Goal: Download file/media: Obtain a digital file from the website

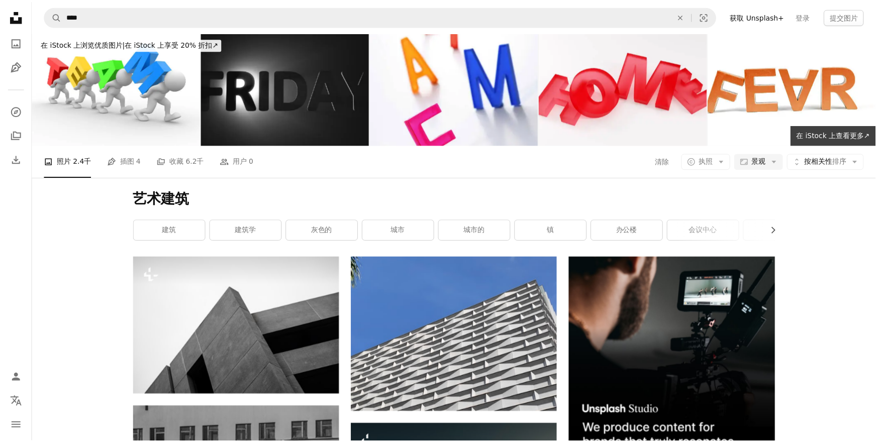
scroll to position [4616, 0]
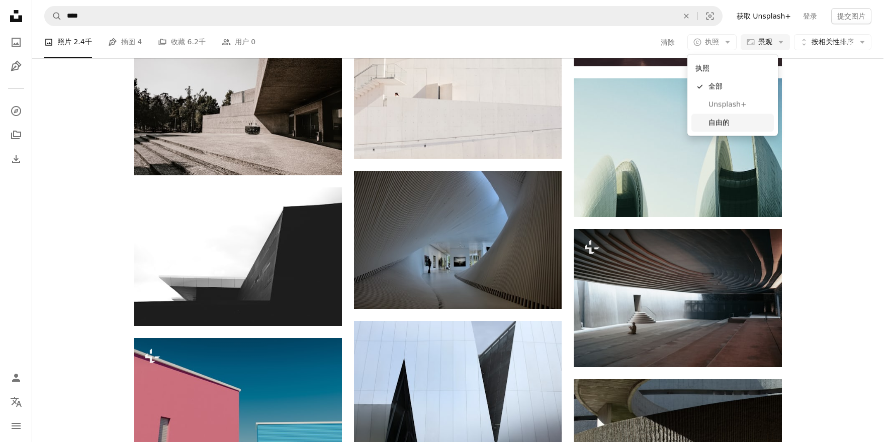
click at [722, 127] on span "自由的" at bounding box center [738, 123] width 61 height 10
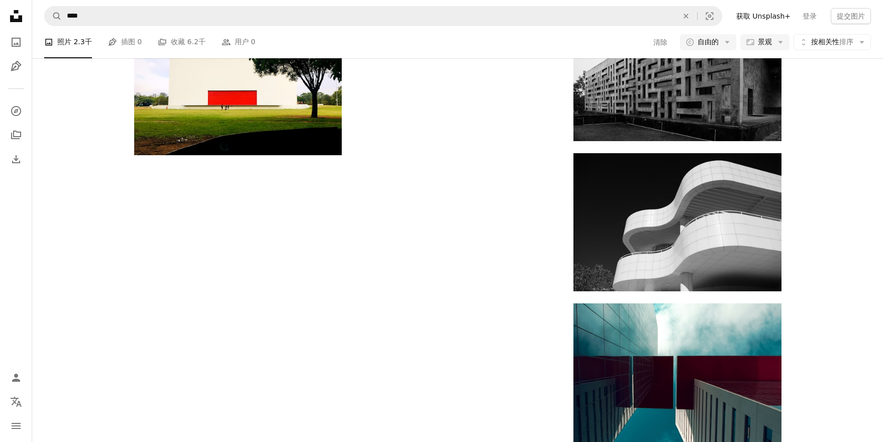
scroll to position [2876, 0]
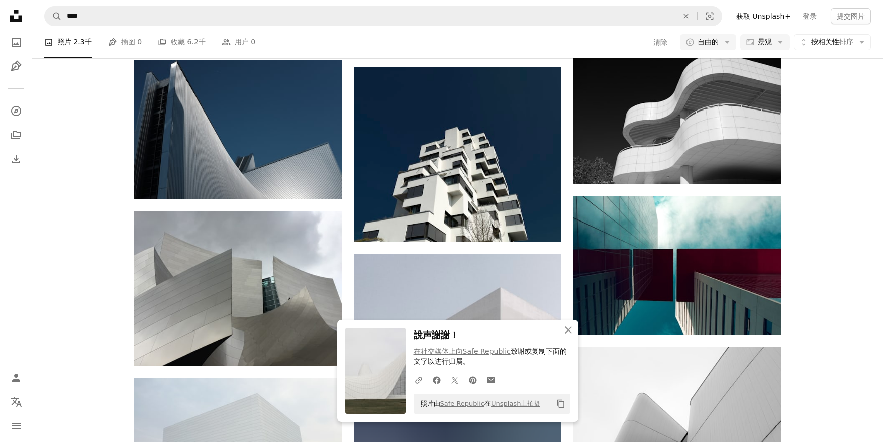
scroll to position [3855, 0]
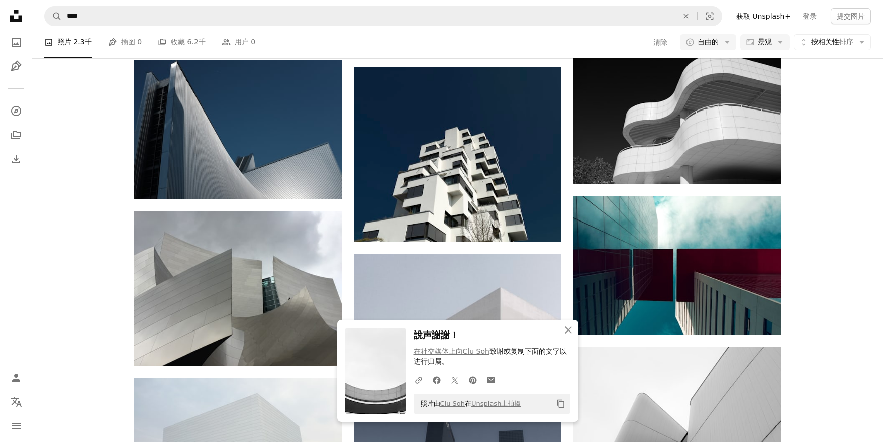
scroll to position [3705, 0]
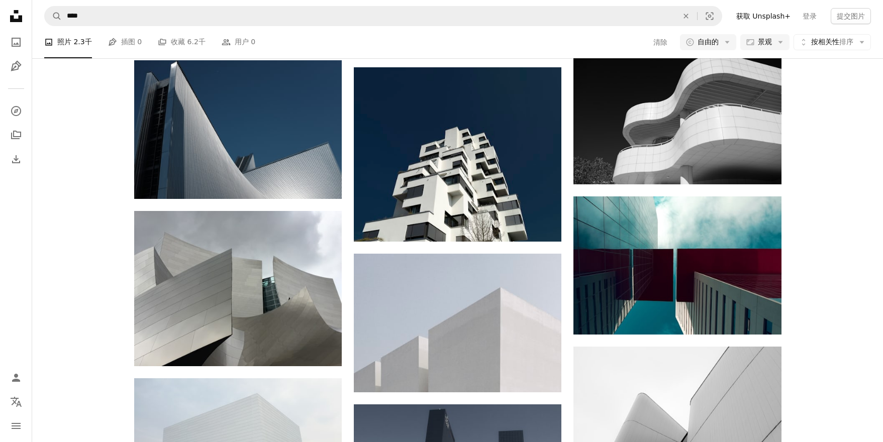
scroll to position [13611, 0]
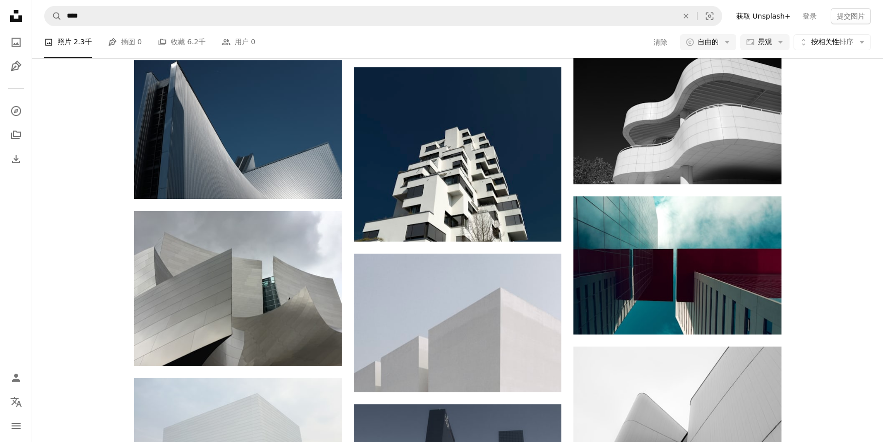
scroll to position [17678, 0]
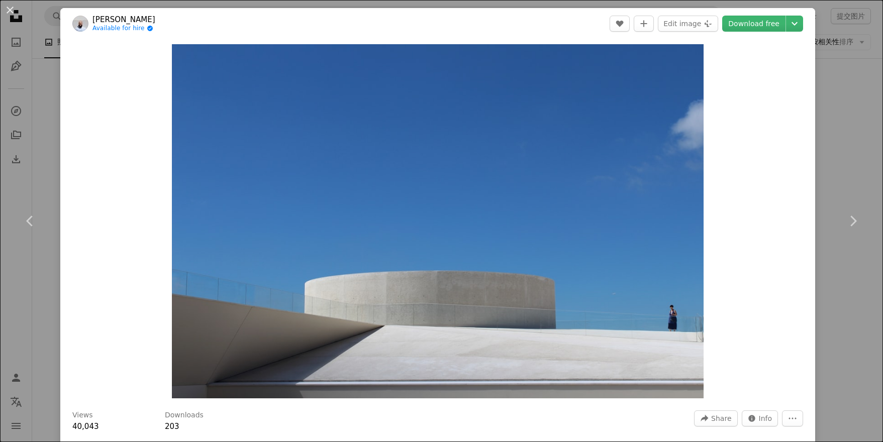
click at [862, 280] on div "An X shape Chevron left Chevron right [PERSON_NAME] Available for hire A checkm…" at bounding box center [441, 221] width 883 height 442
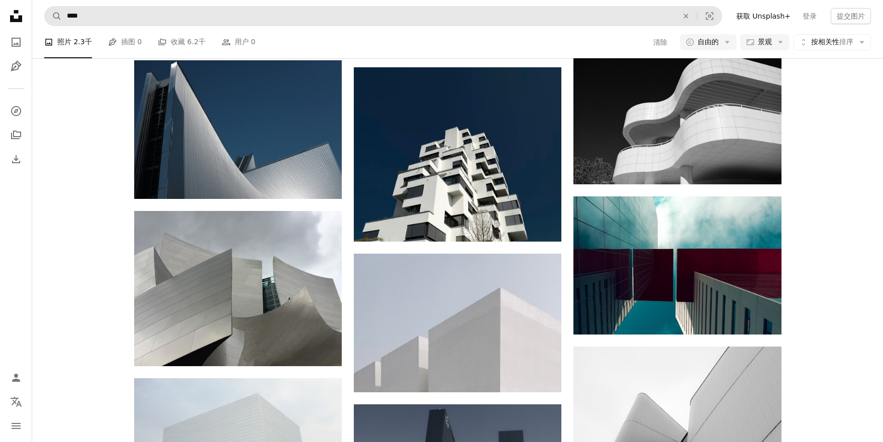
scroll to position [24042, 0]
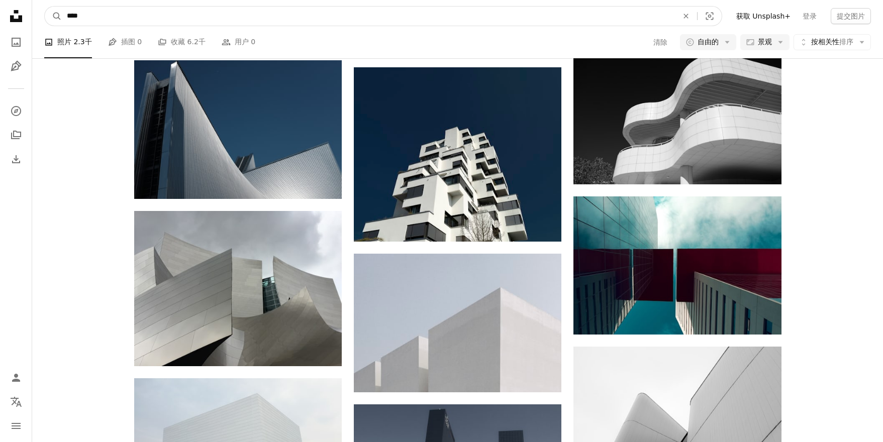
click at [328, 7] on input "****" at bounding box center [368, 16] width 613 height 19
type input "*******"
click button "A magnifying glass" at bounding box center [53, 16] width 17 height 19
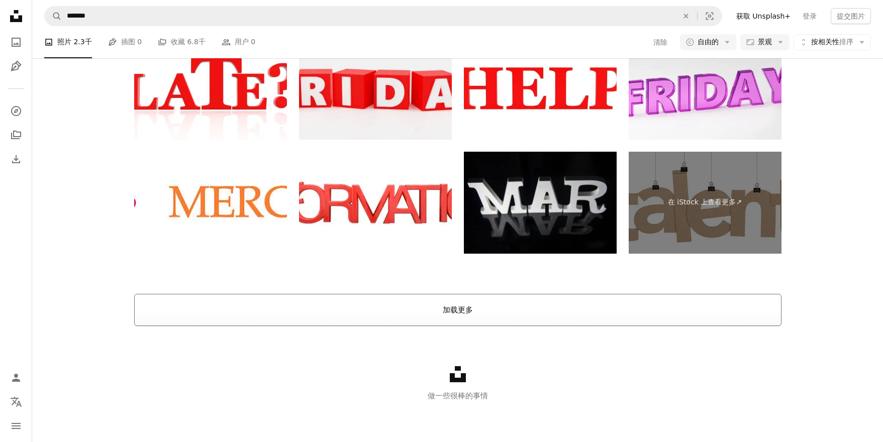
click at [470, 308] on font "加载更多" at bounding box center [458, 310] width 30 height 9
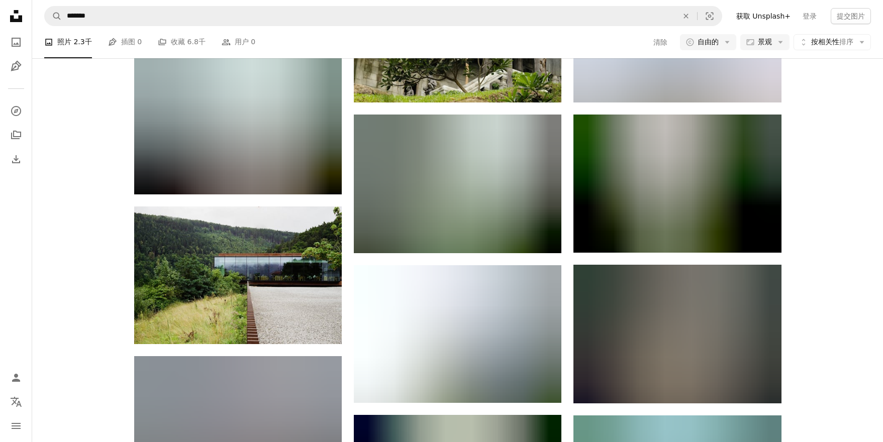
scroll to position [5086, 0]
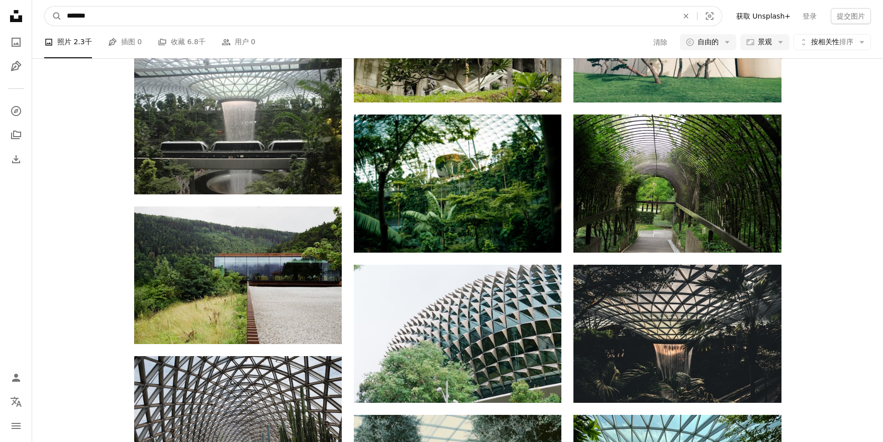
click at [100, 16] on input "*******" at bounding box center [368, 16] width 613 height 19
type input "*****"
click at [45, 7] on button "A magnifying glass" at bounding box center [53, 16] width 17 height 19
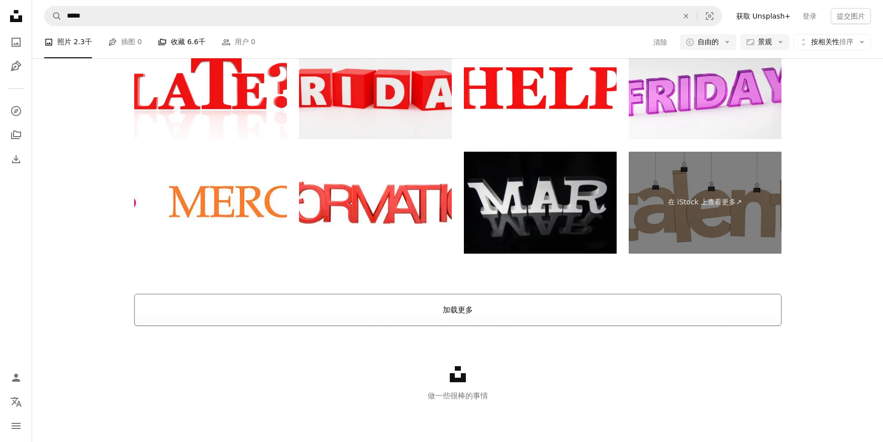
click at [402, 302] on button "加载更多" at bounding box center [458, 310] width 648 height 32
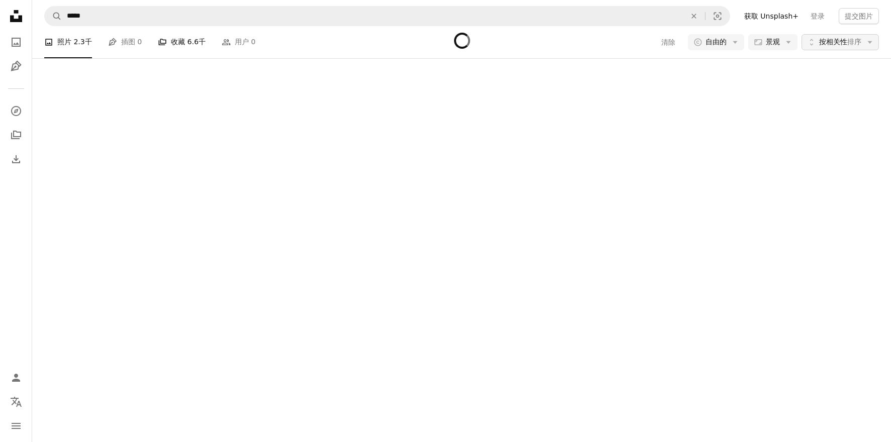
click at [848, 43] on font "排序" at bounding box center [854, 42] width 14 height 8
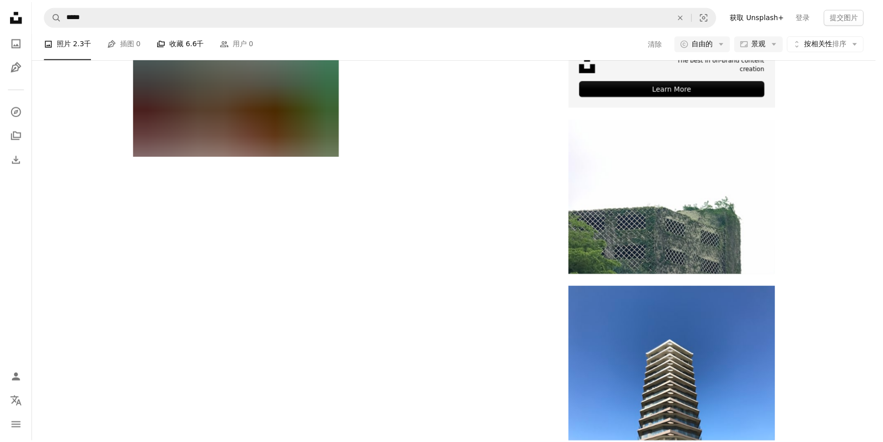
scroll to position [1227, 0]
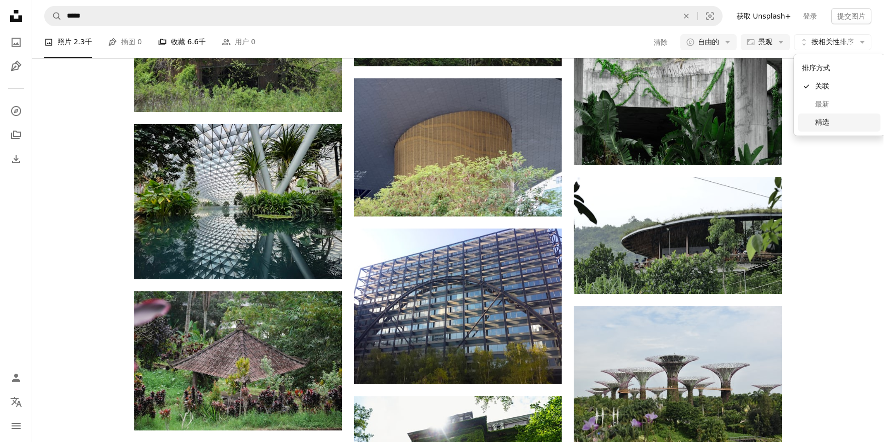
click at [832, 125] on span "精选" at bounding box center [845, 123] width 61 height 10
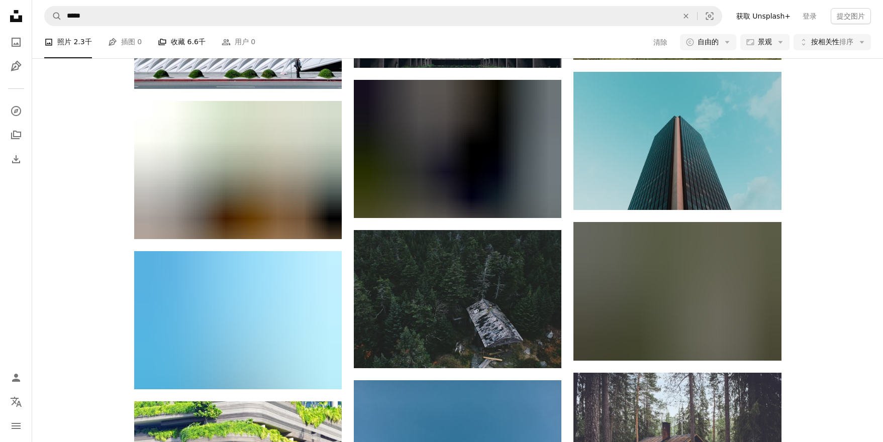
scroll to position [370, 0]
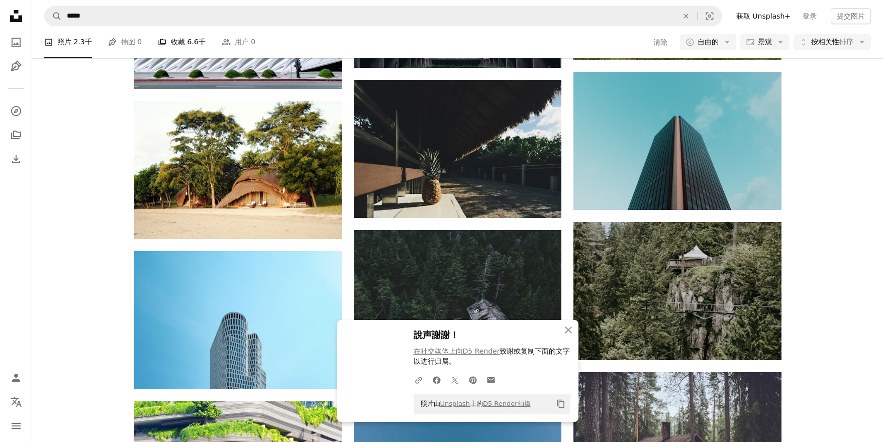
scroll to position [673, 0]
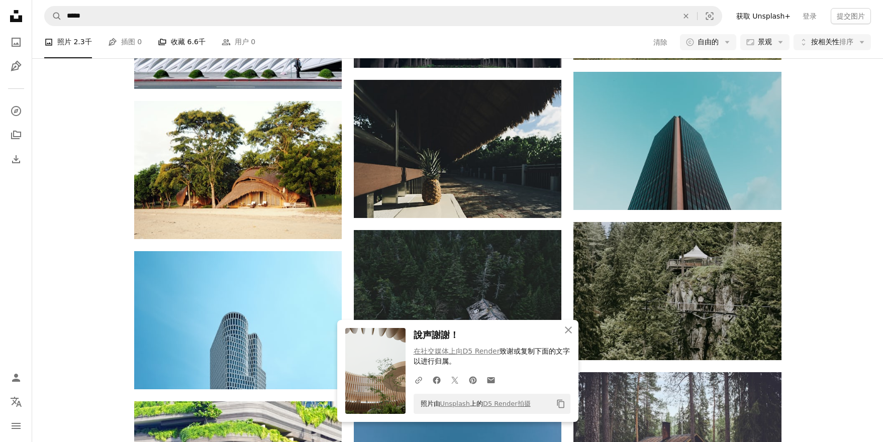
click at [863, 290] on div "A heart A plus sign 查特斯纳普 可供租用 A checkmark inside of a circle Arrow pointing do…" at bounding box center [457, 216] width 851 height 2373
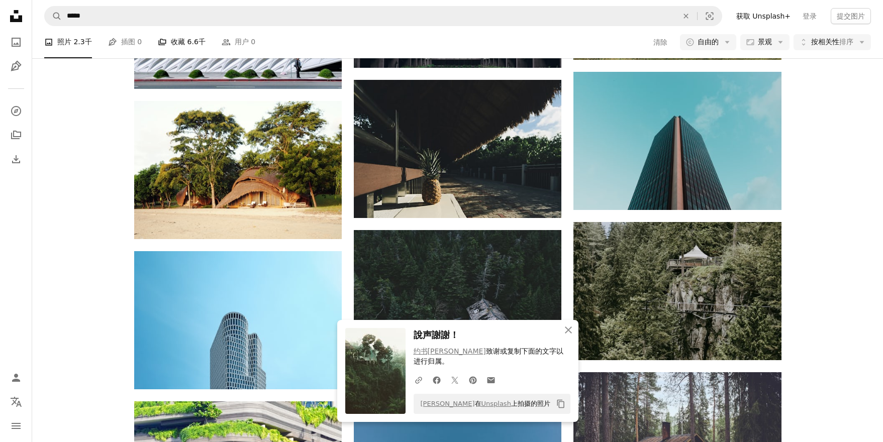
click at [851, 314] on div "A heart A plus sign 查特斯纳普 可供租用 A checkmark inside of a circle Arrow pointing do…" at bounding box center [457, 216] width 851 height 2373
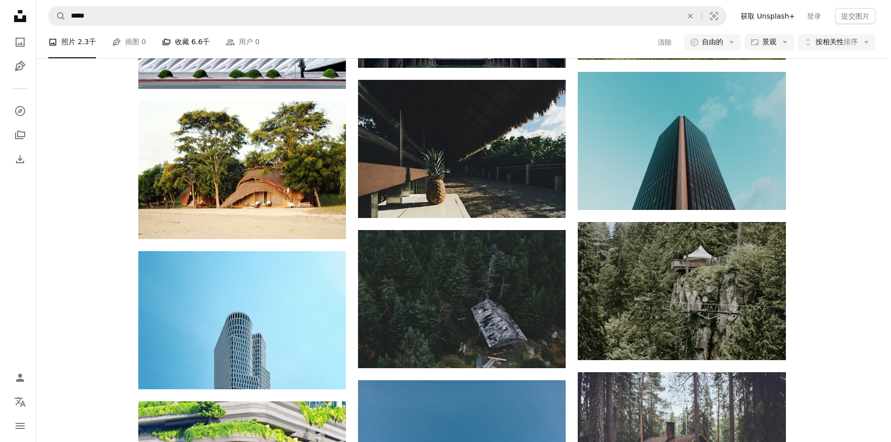
scroll to position [3226, 0]
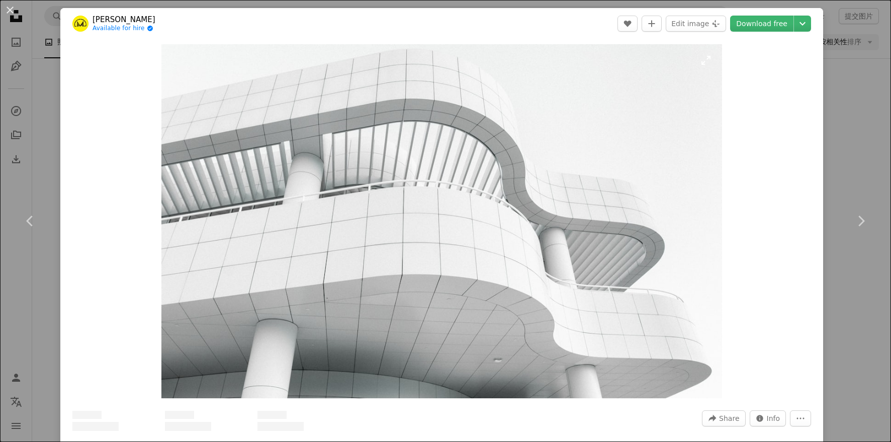
click at [318, 220] on img "Zoom in on this image" at bounding box center [441, 221] width 561 height 354
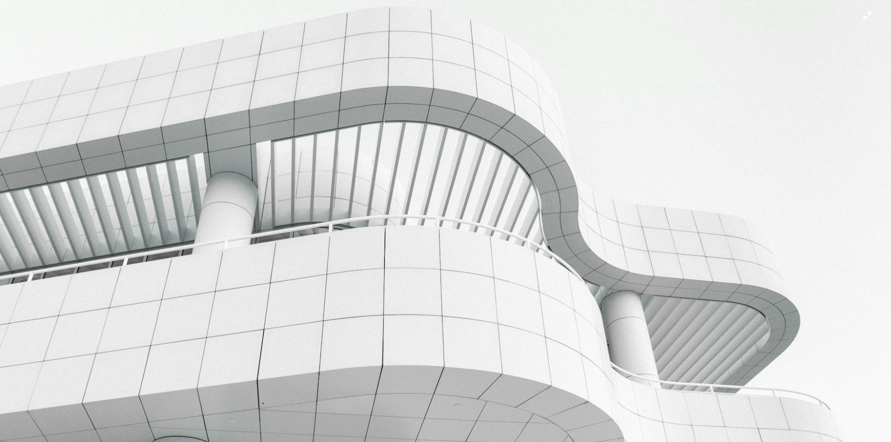
scroll to position [56, 0]
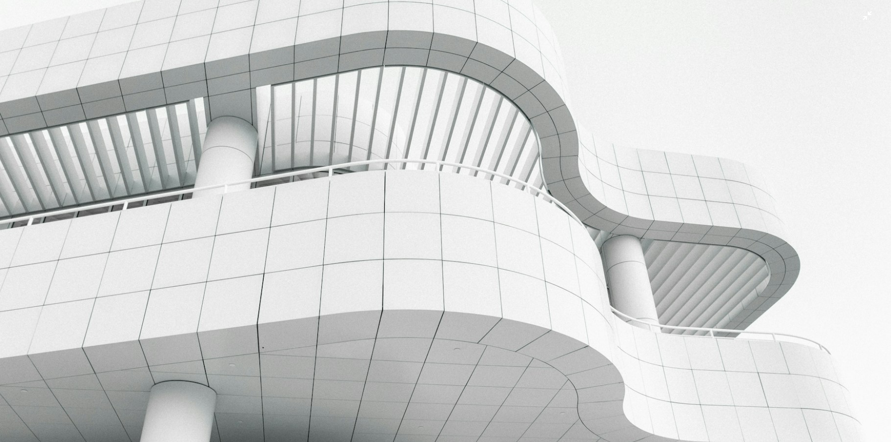
click at [484, 197] on img "缩小此图像" at bounding box center [445, 226] width 892 height 564
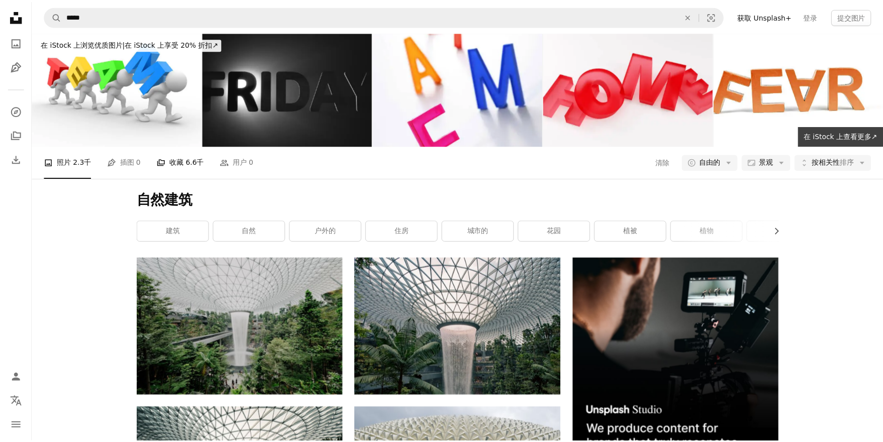
scroll to position [3226, 0]
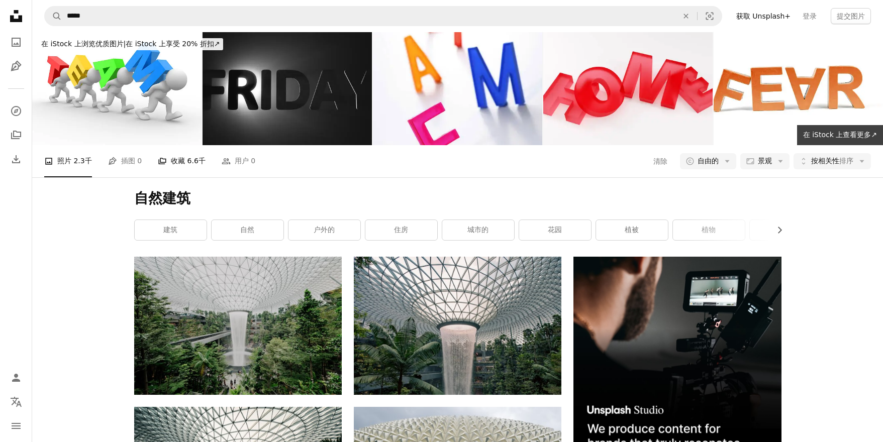
scroll to position [6998, 0]
